Goal: Task Accomplishment & Management: Manage account settings

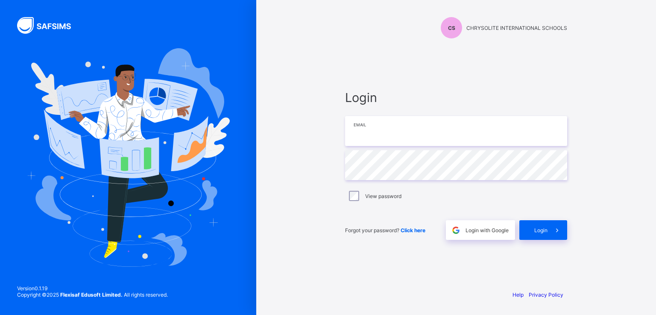
click at [373, 128] on input "email" at bounding box center [456, 131] width 222 height 30
paste input "**********"
type input "**********"
click at [545, 230] on span "Login" at bounding box center [540, 230] width 13 height 6
